Goal: Check status: Check status

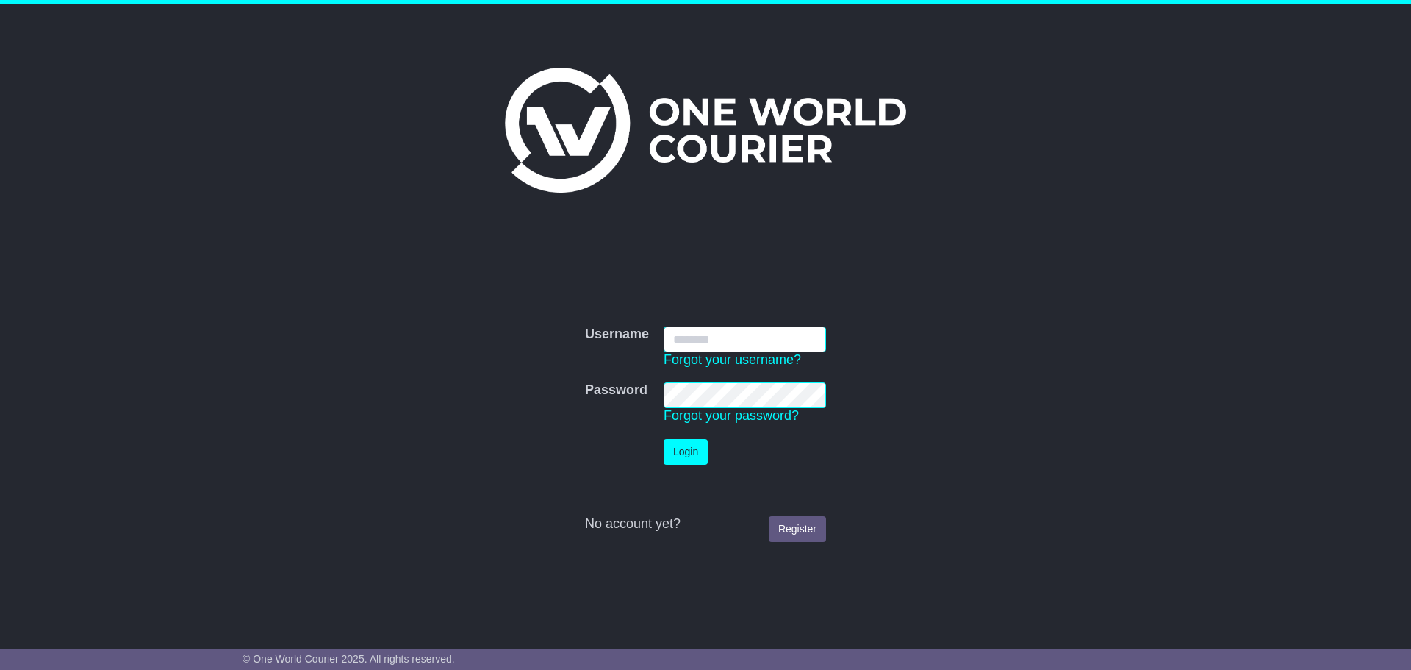
type input "**********"
click at [693, 452] on button "Login" at bounding box center [686, 452] width 44 height 26
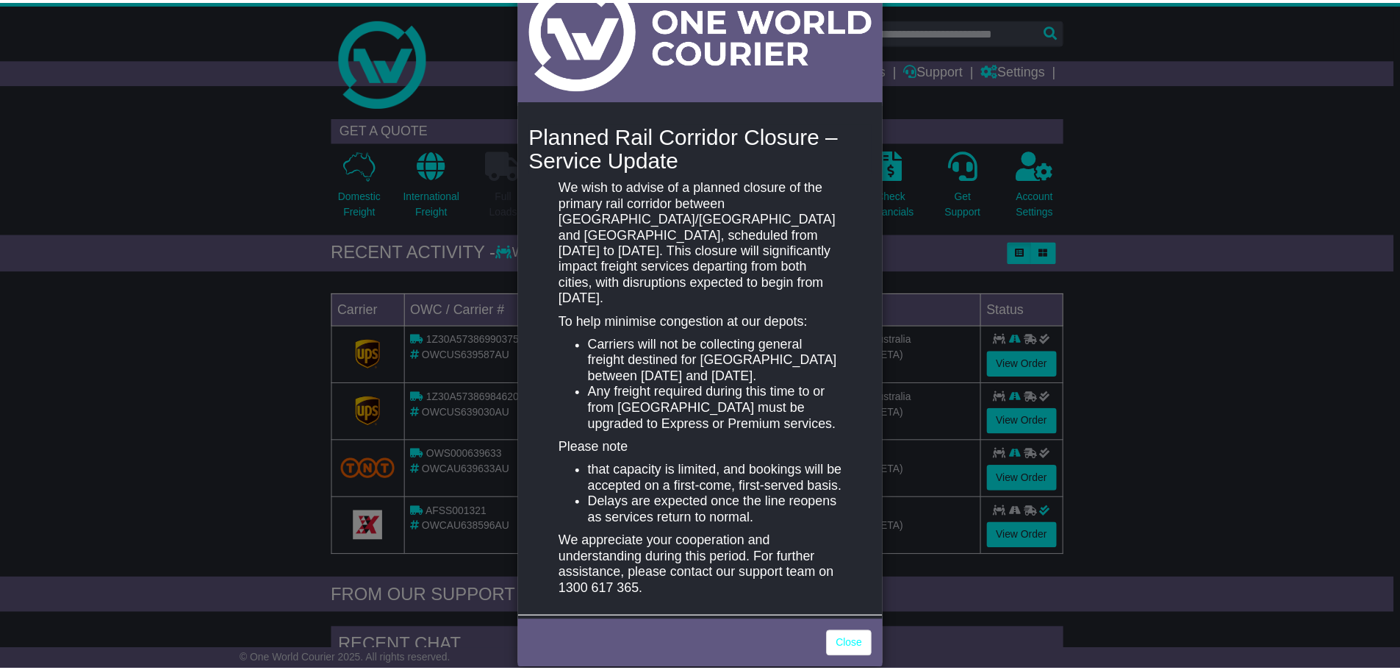
scroll to position [89, 0]
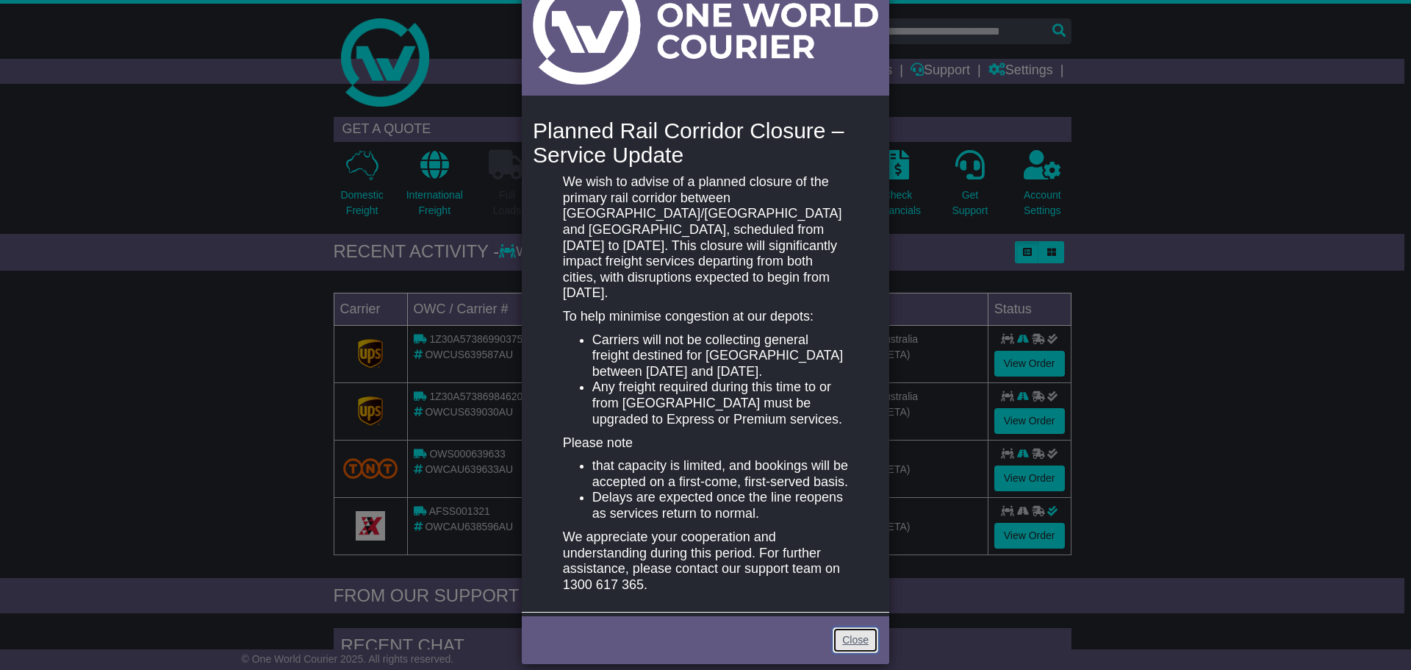
click at [837, 631] on link "Close" at bounding box center [856, 640] width 46 height 26
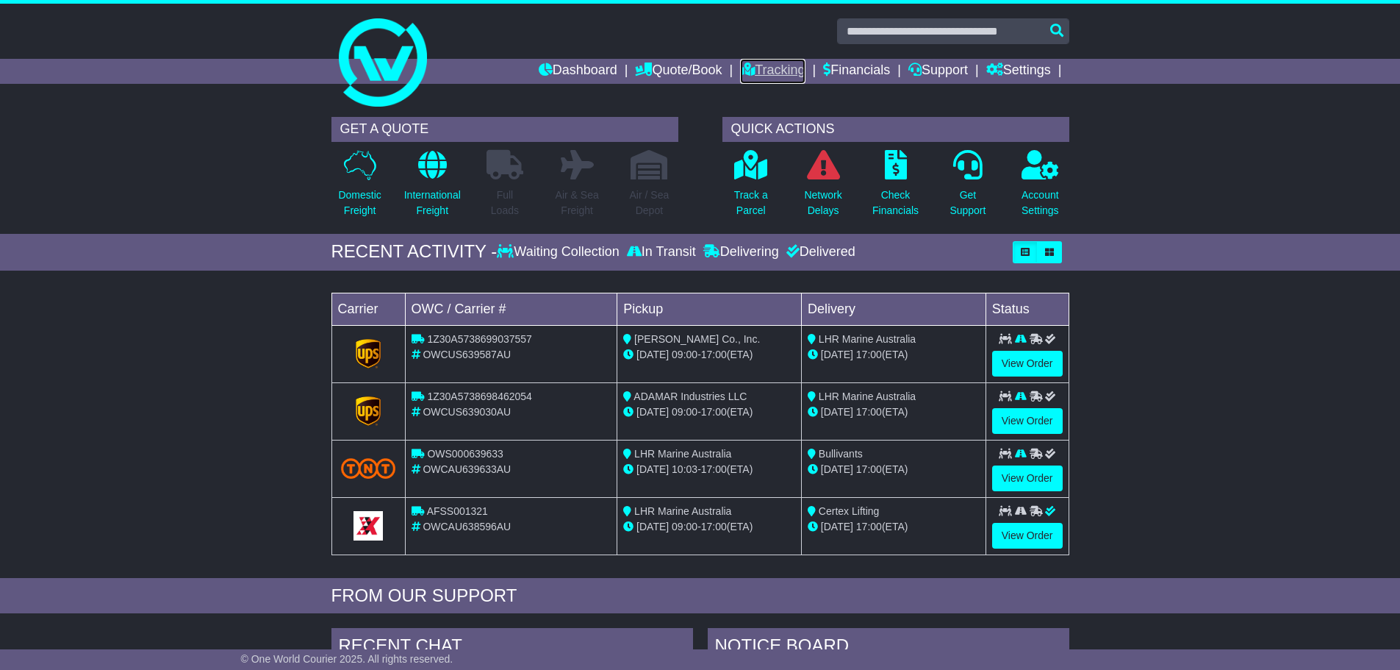
click at [743, 62] on link "Tracking" at bounding box center [772, 71] width 65 height 25
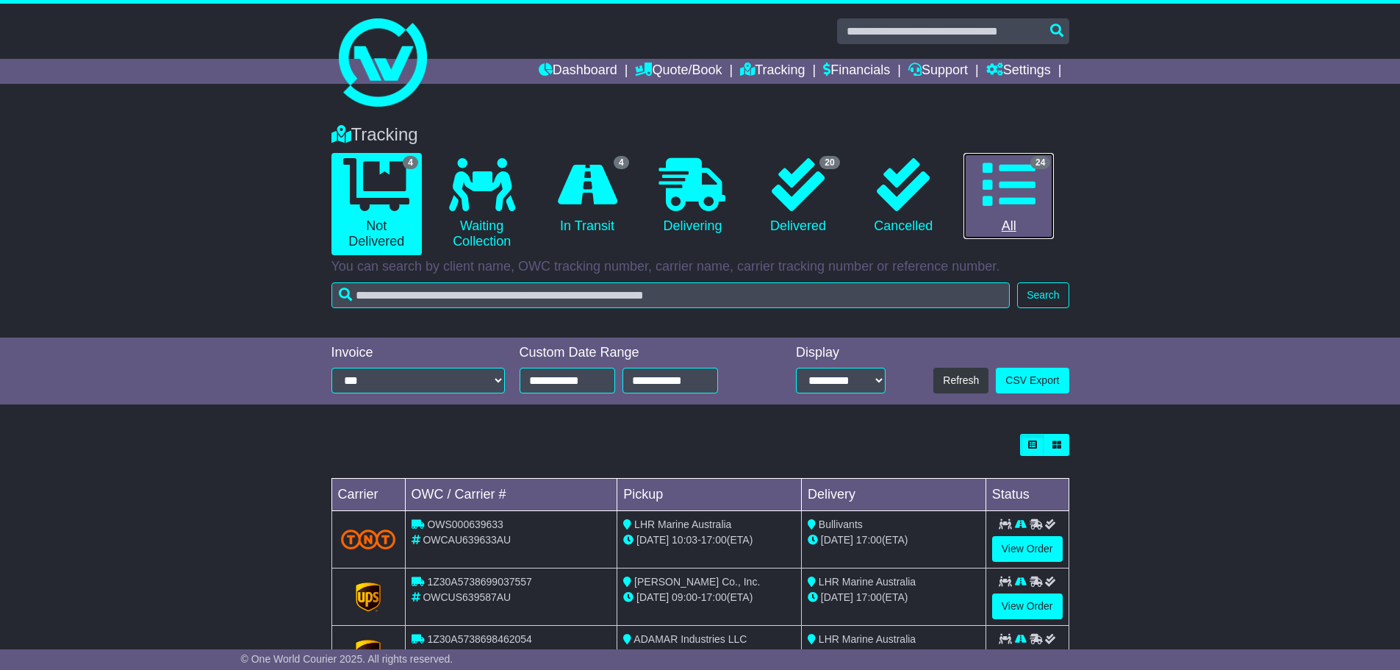
click at [1019, 220] on link "24 All" at bounding box center [1009, 196] width 90 height 87
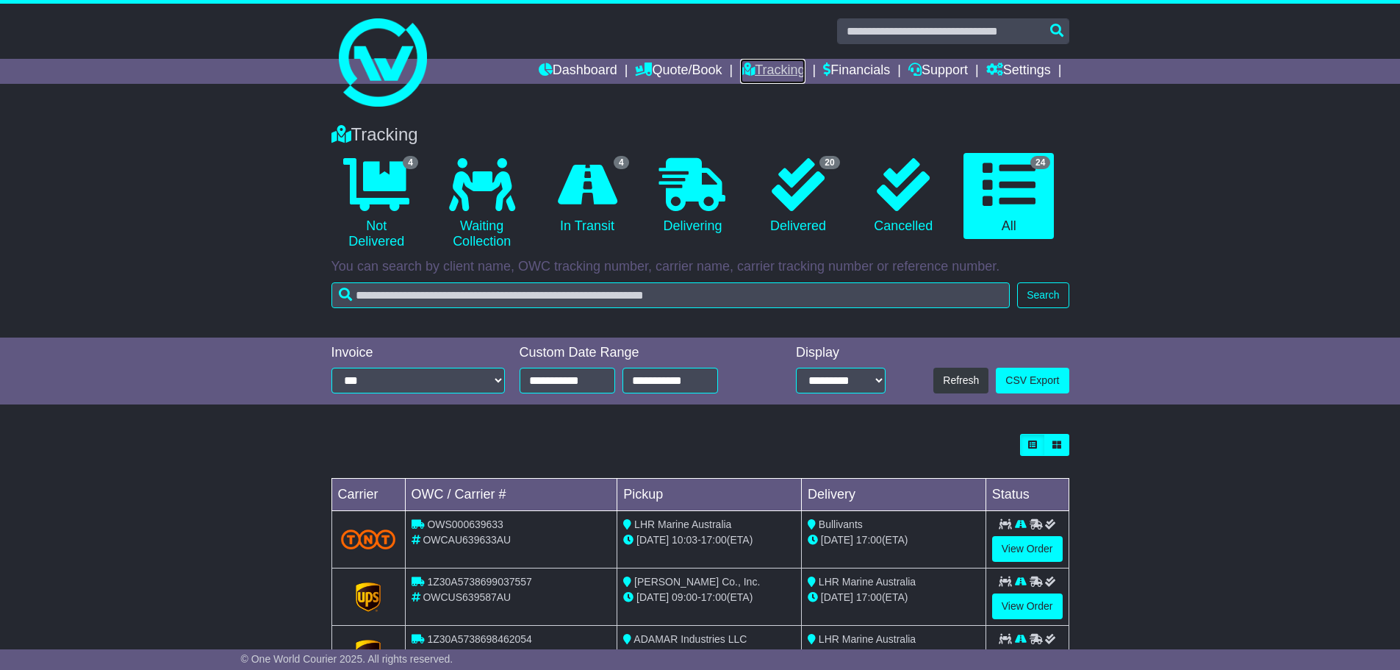
click at [774, 70] on link "Tracking" at bounding box center [772, 71] width 65 height 25
click at [1014, 207] on icon at bounding box center [1009, 184] width 53 height 53
click at [859, 382] on select "**********" at bounding box center [841, 381] width 90 height 26
select select "**"
click at [796, 368] on select "**********" at bounding box center [841, 381] width 90 height 26
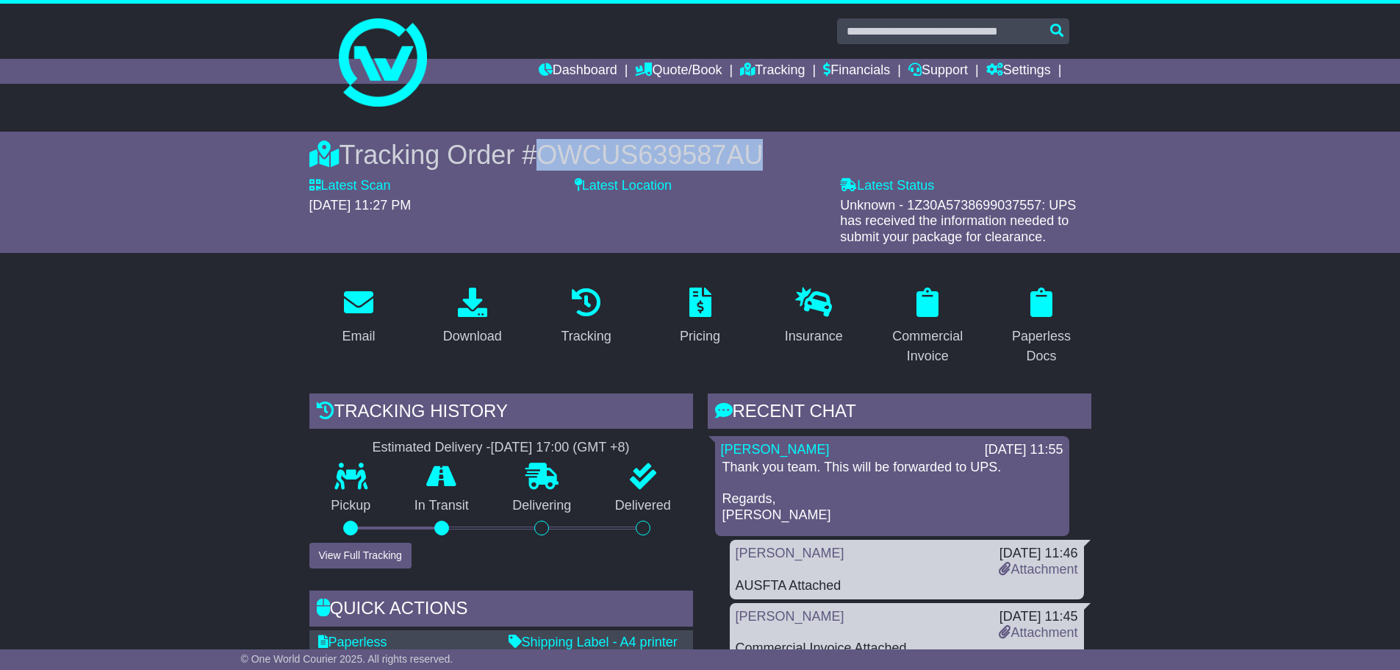
drag, startPoint x: 668, startPoint y: 149, endPoint x: 549, endPoint y: 154, distance: 118.5
click at [549, 154] on span "OWCUS639587AU" at bounding box center [650, 155] width 226 height 30
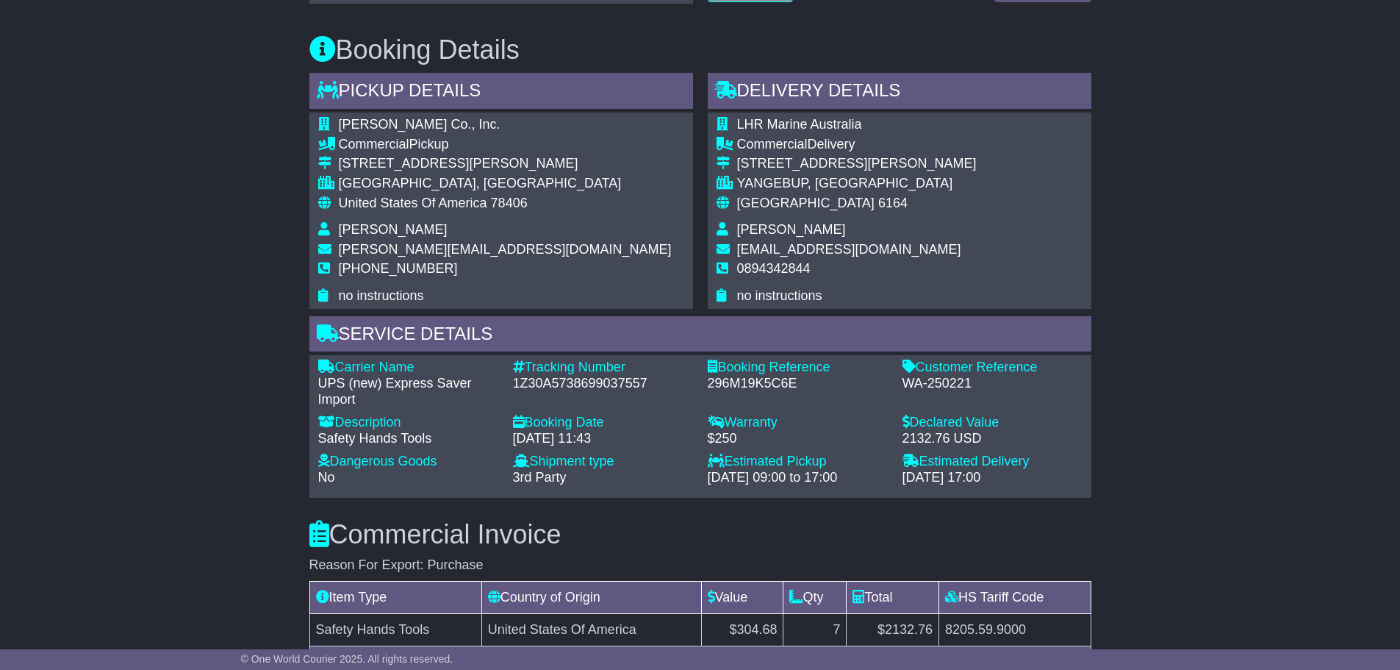
scroll to position [662, 0]
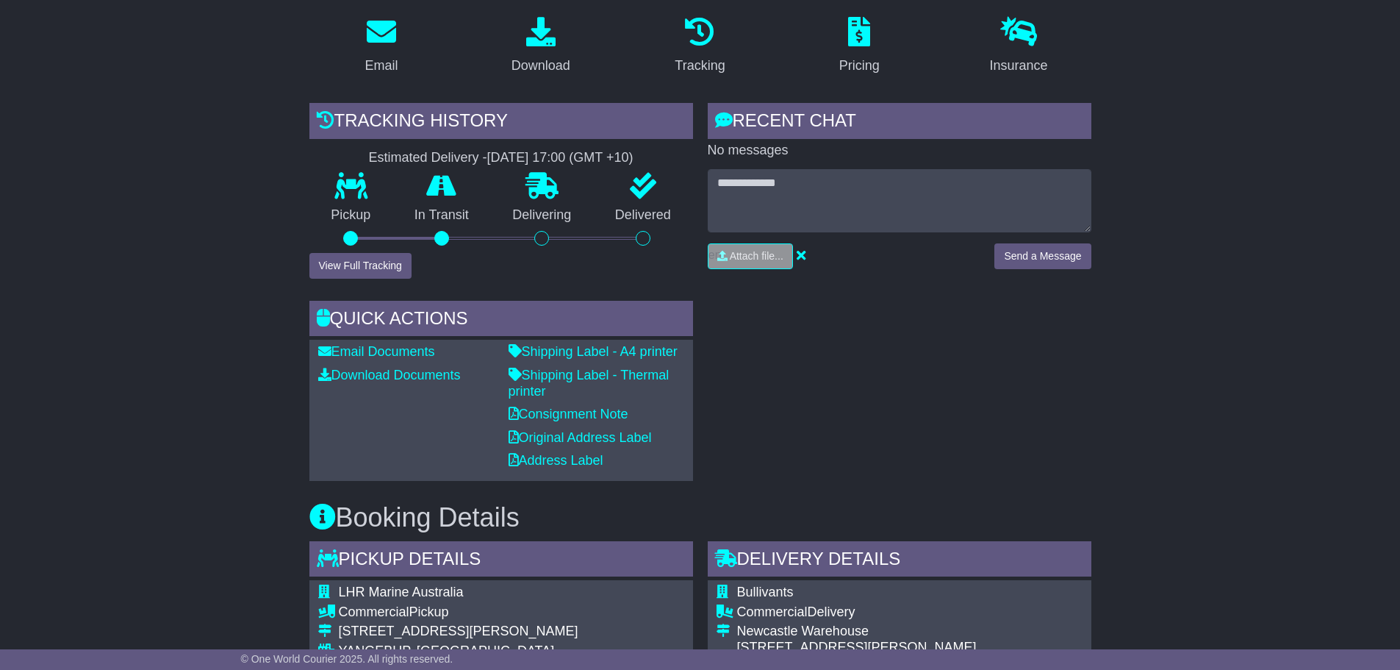
scroll to position [368, 0]
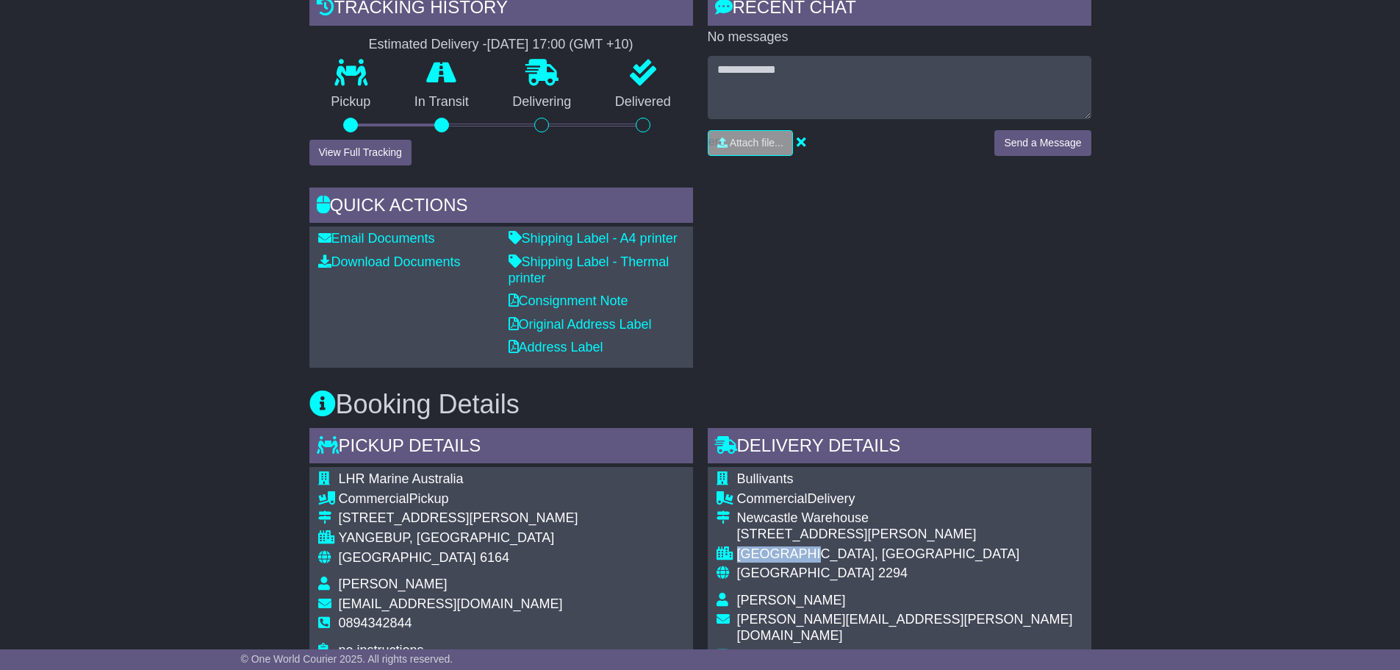
drag, startPoint x: 825, startPoint y: 549, endPoint x: 730, endPoint y: 555, distance: 95.0
click at [730, 555] on tr "CARRINGTON, NSW" at bounding box center [900, 556] width 366 height 20
copy tr "CARRINGTON"
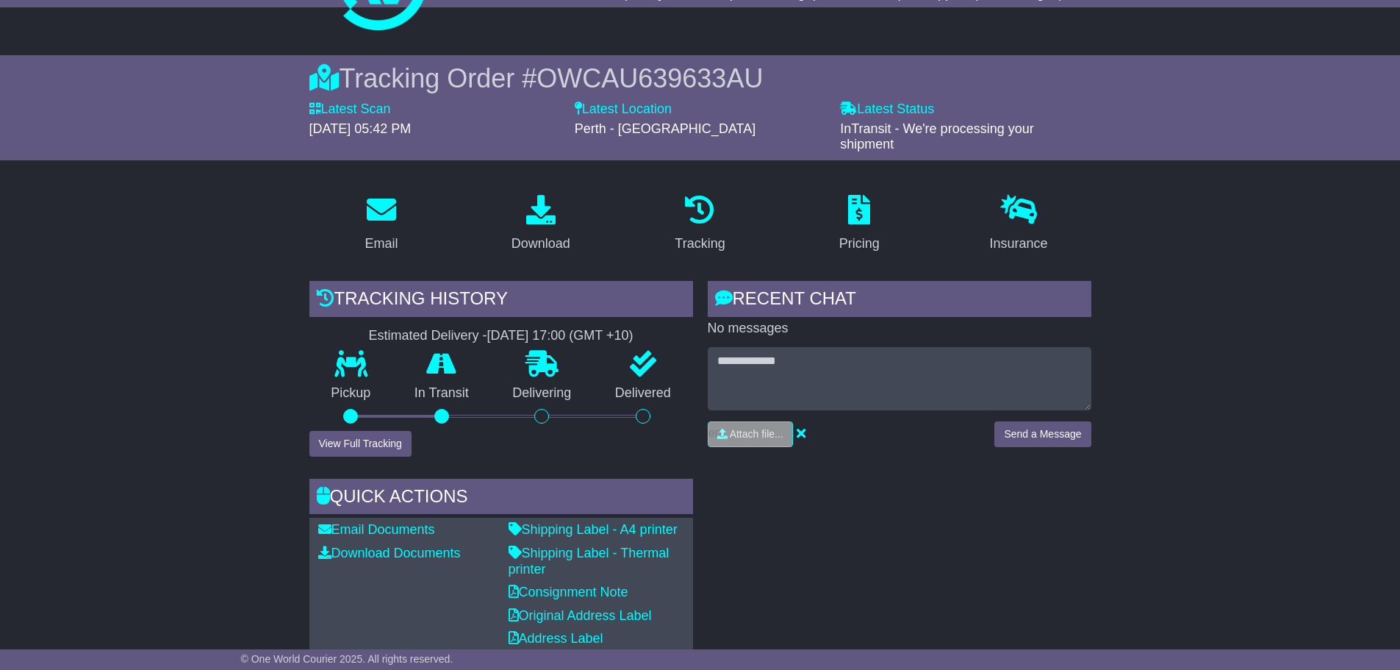
scroll to position [0, 0]
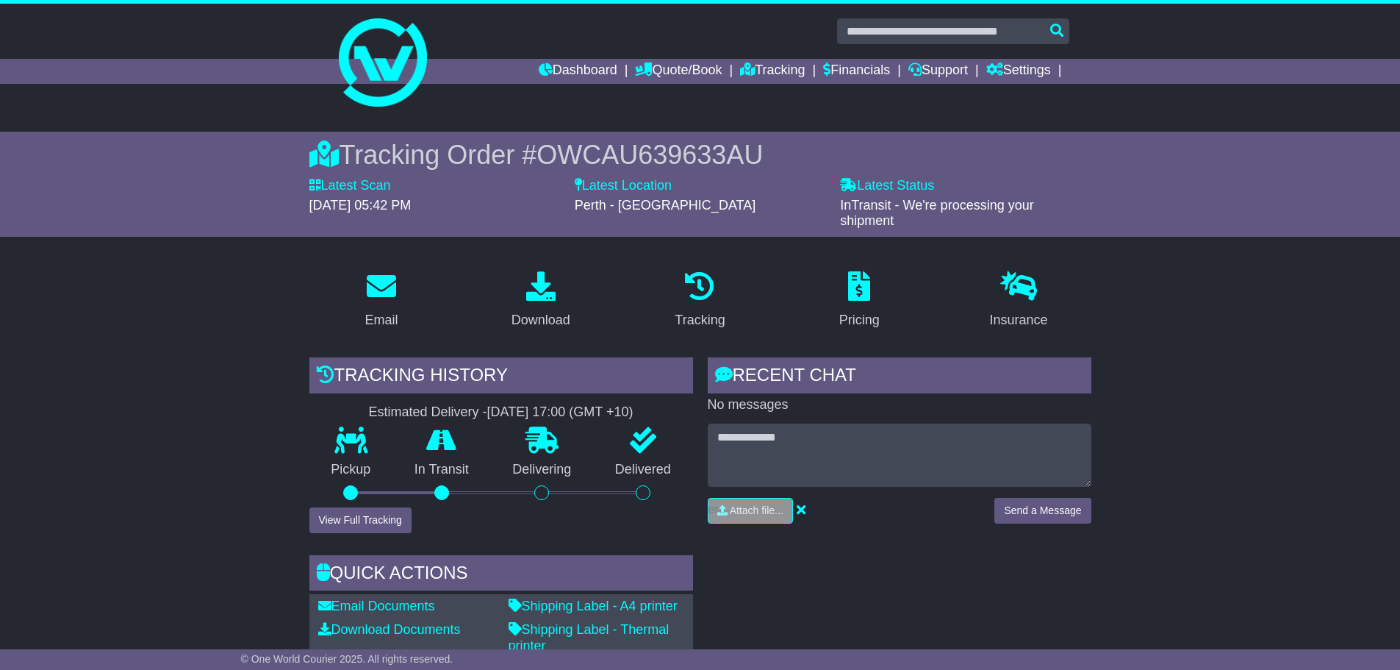
click at [631, 148] on span "OWCAU639633AU" at bounding box center [650, 155] width 226 height 30
copy span "OWCAU639633AU"
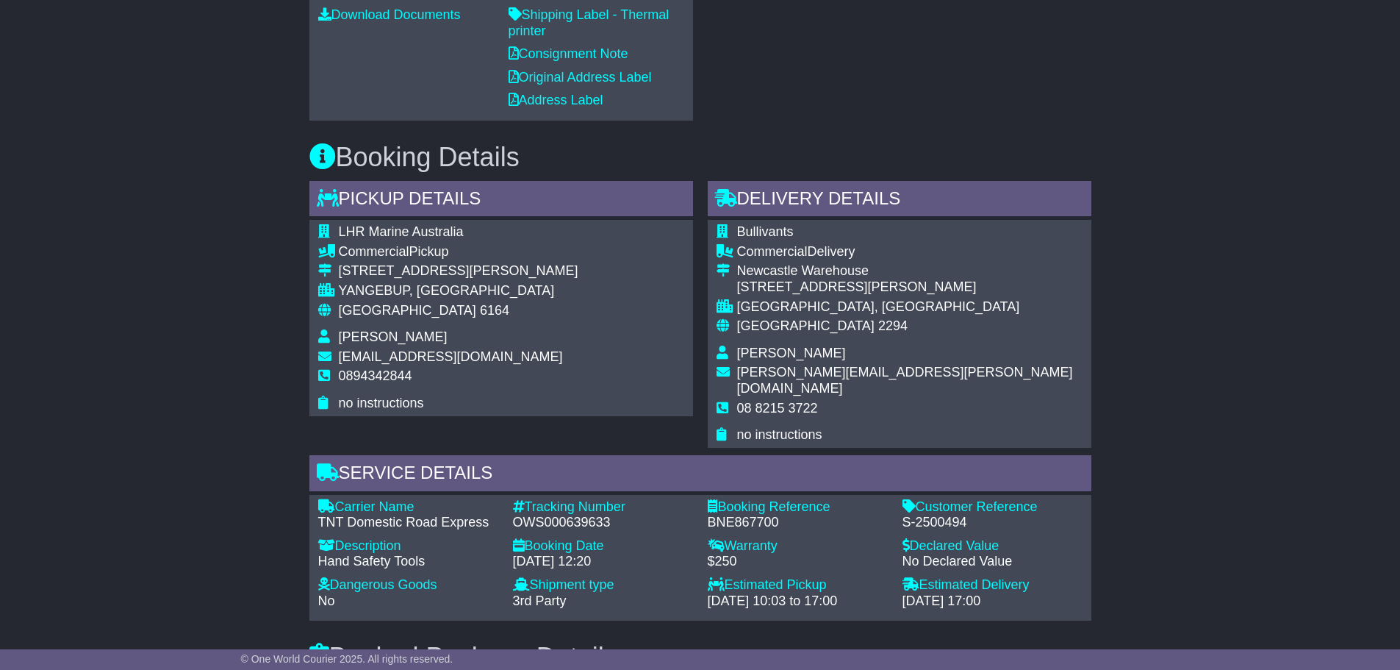
scroll to position [588, 0]
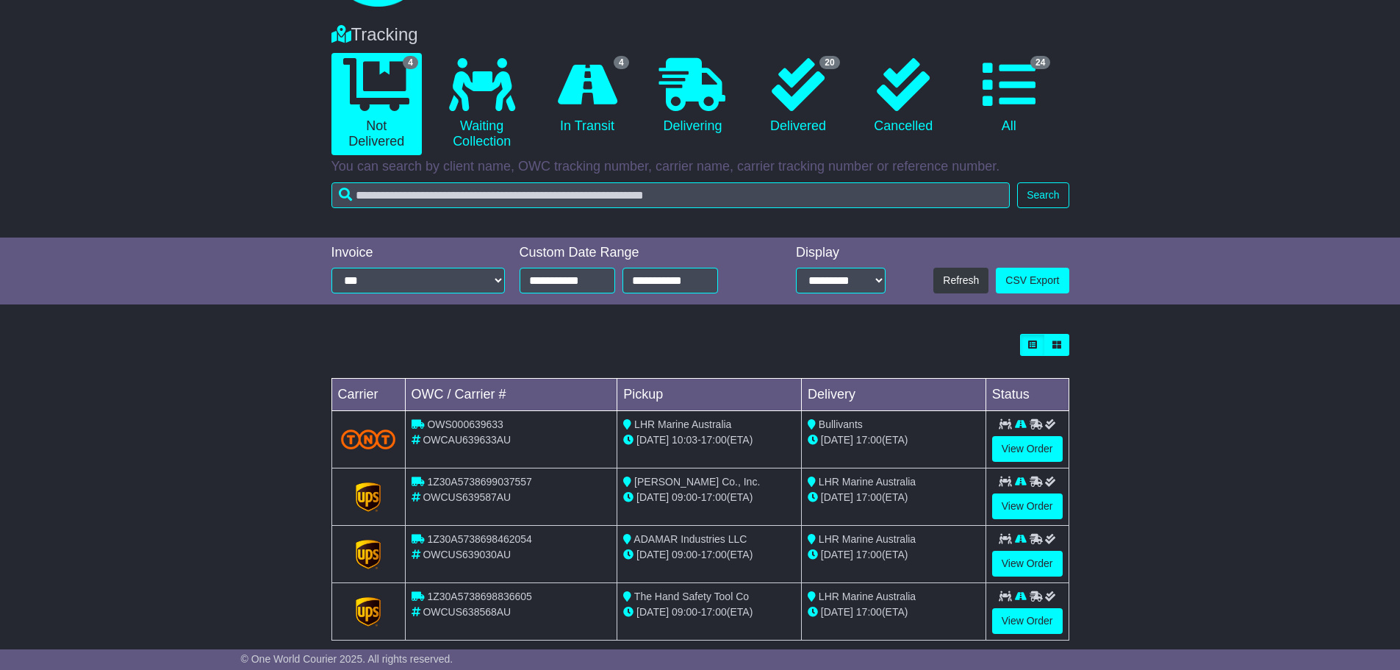
scroll to position [123, 0]
